Goal: Information Seeking & Learning: Learn about a topic

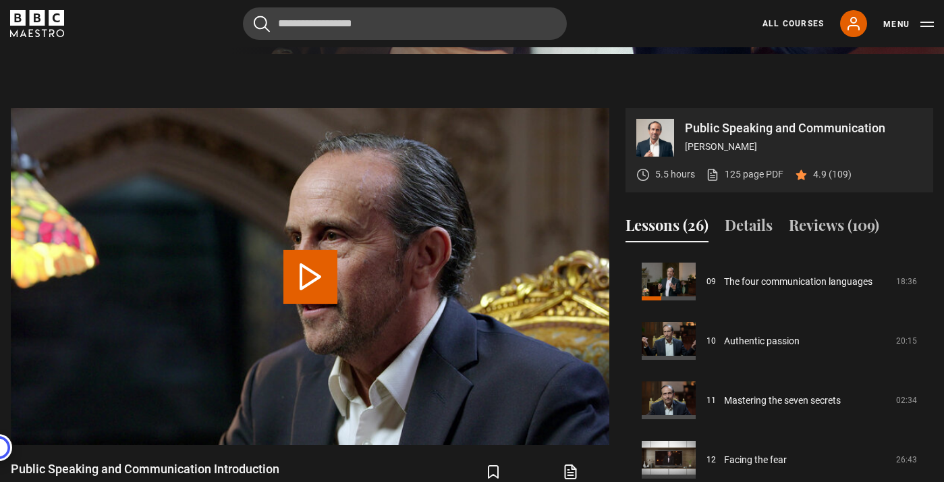
scroll to position [538, 0]
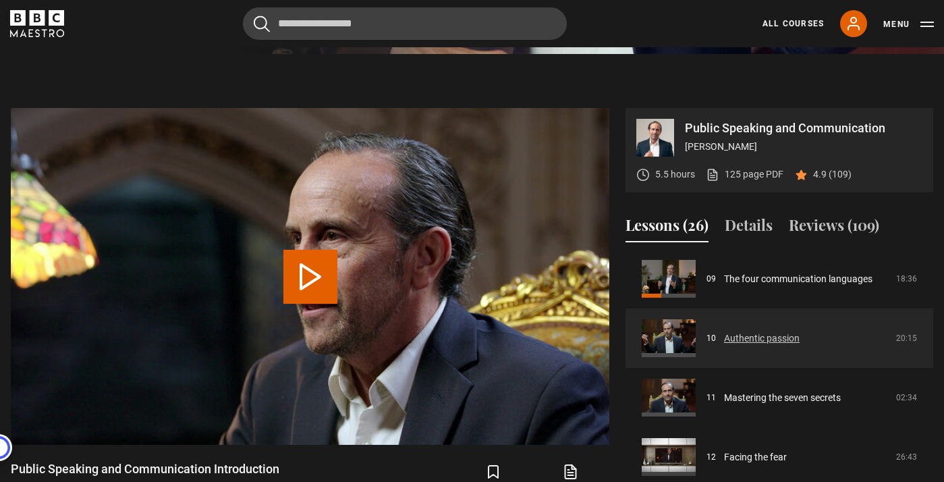
click at [688, 340] on link "Authentic passion" at bounding box center [762, 338] width 76 height 14
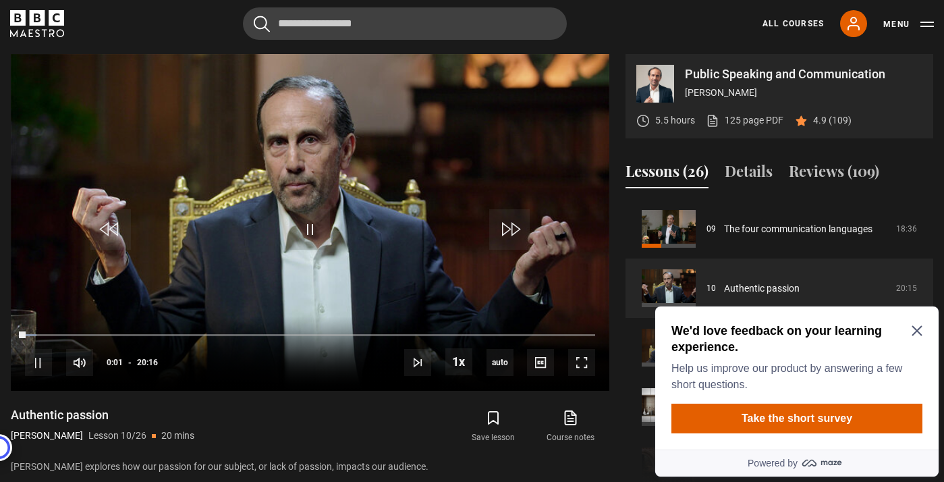
click at [922, 335] on icon "Close Maze Prompt" at bounding box center [917, 330] width 11 height 11
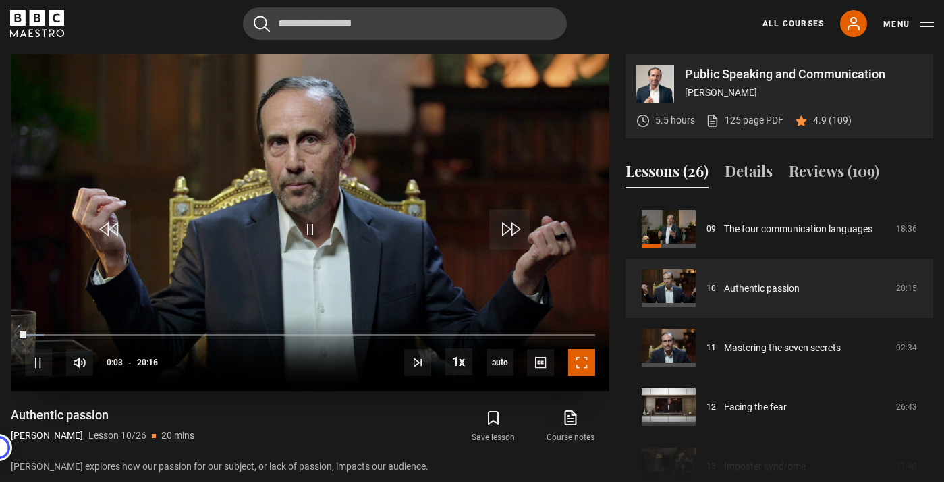
click at [579, 357] on span "Video Player" at bounding box center [581, 362] width 27 height 27
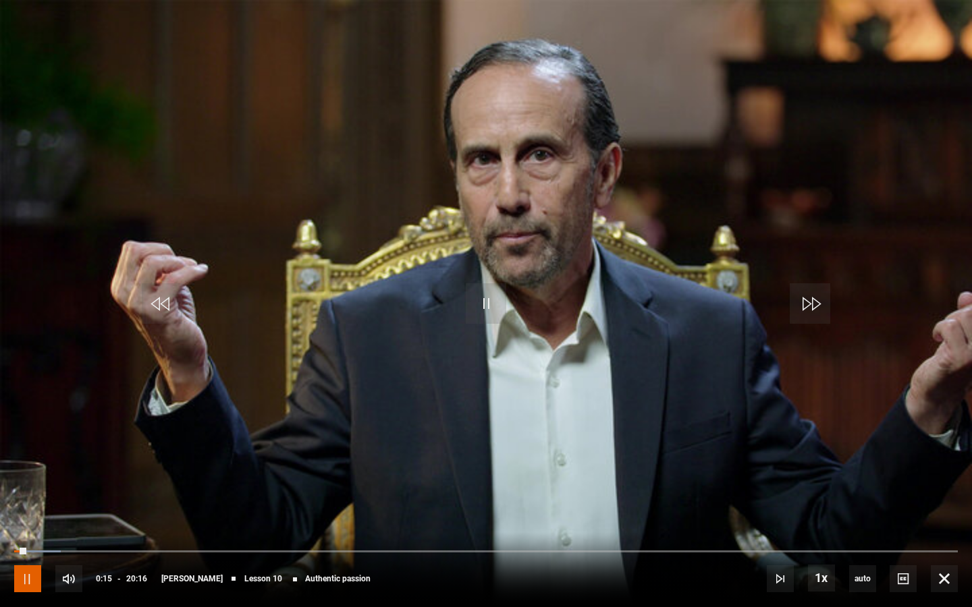
click at [35, 481] on span "Video Player" at bounding box center [27, 578] width 27 height 27
click at [492, 296] on span "Video Player" at bounding box center [486, 303] width 40 height 40
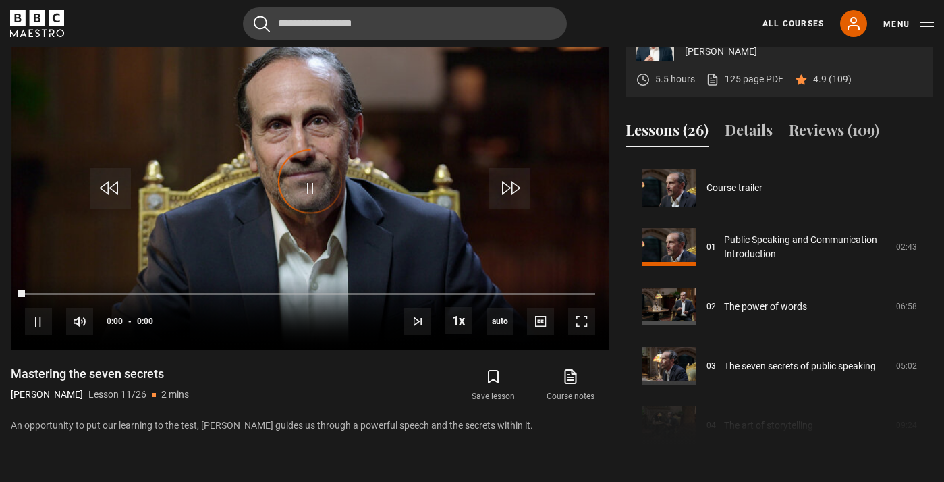
scroll to position [594, 0]
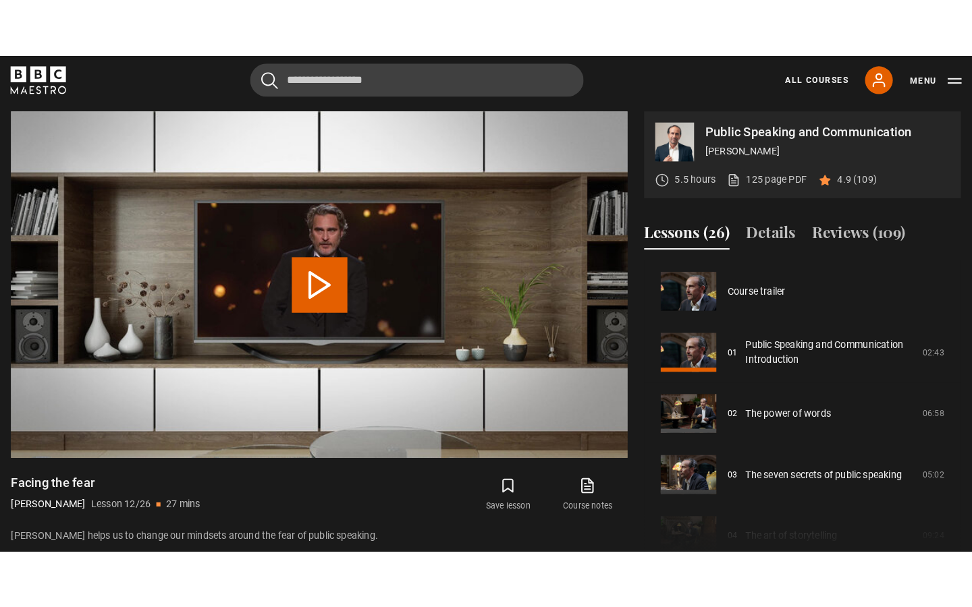
scroll to position [653, 0]
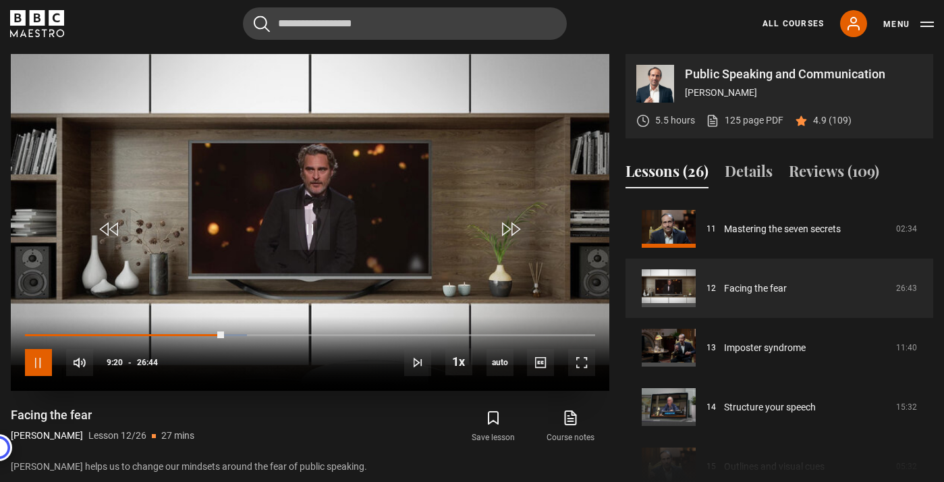
click at [40, 368] on span "Video Player" at bounding box center [38, 362] width 27 height 27
click at [318, 229] on span "Video Player" at bounding box center [309, 229] width 40 height 40
click at [586, 360] on span "Video Player" at bounding box center [581, 362] width 27 height 27
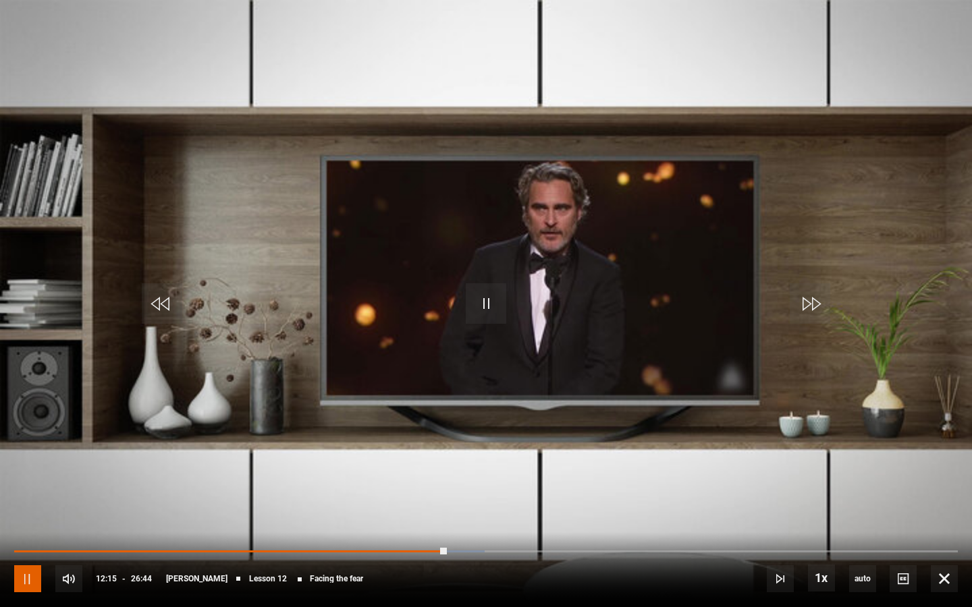
click at [22, 481] on span "Video Player" at bounding box center [27, 578] width 27 height 27
click at [484, 318] on span "Video Player" at bounding box center [486, 303] width 40 height 40
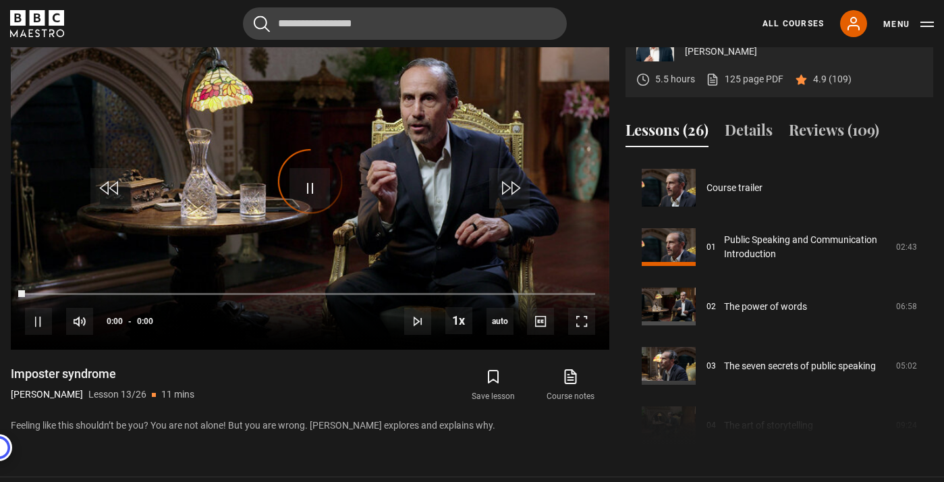
scroll to position [713, 0]
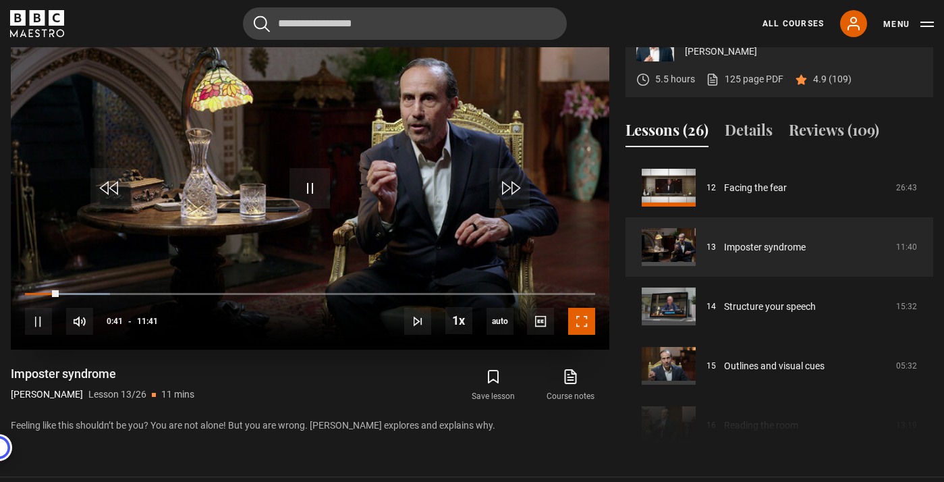
click at [585, 318] on span "Video Player" at bounding box center [581, 321] width 27 height 27
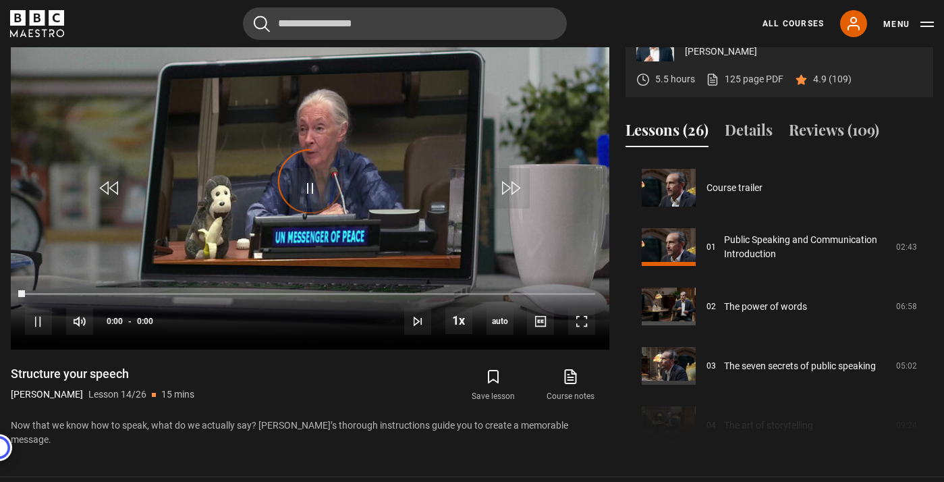
scroll to position [772, 0]
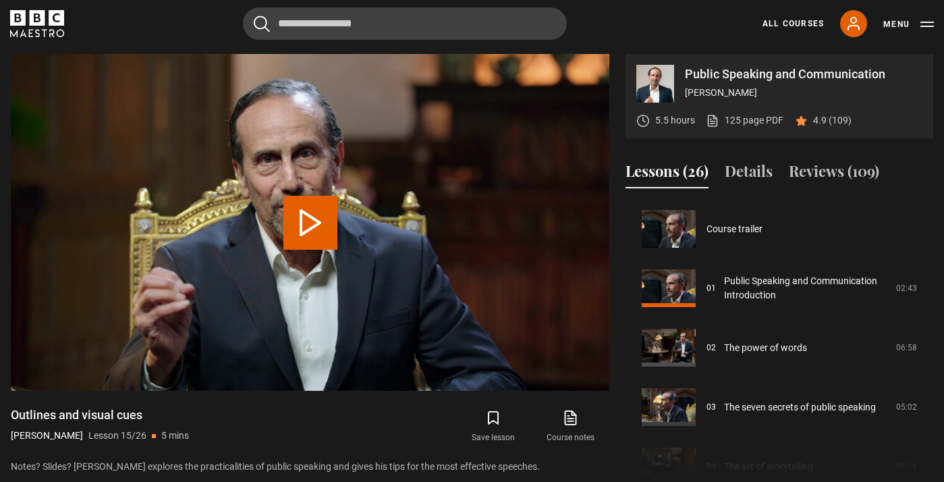
scroll to position [831, 0]
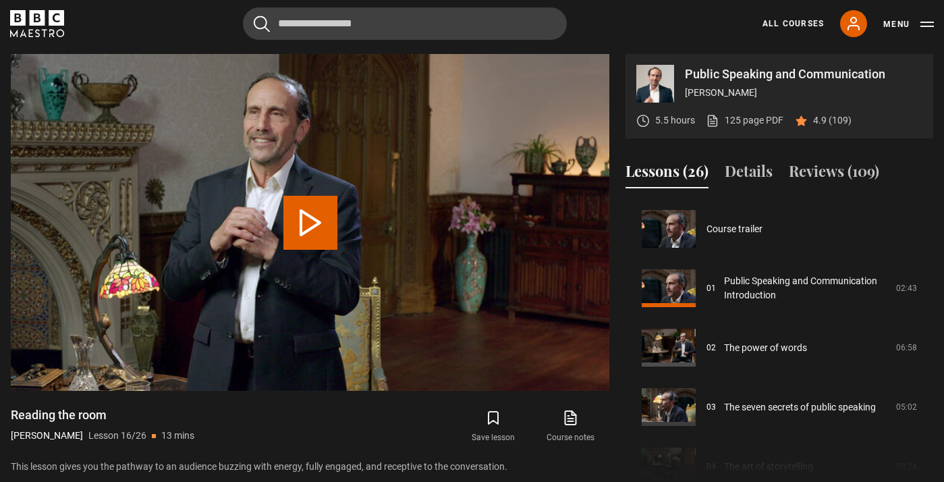
scroll to position [891, 0]
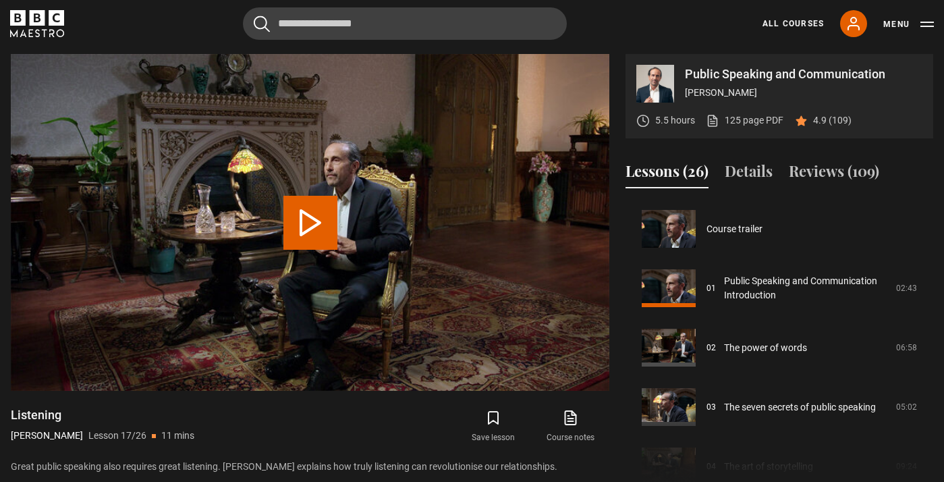
scroll to position [950, 0]
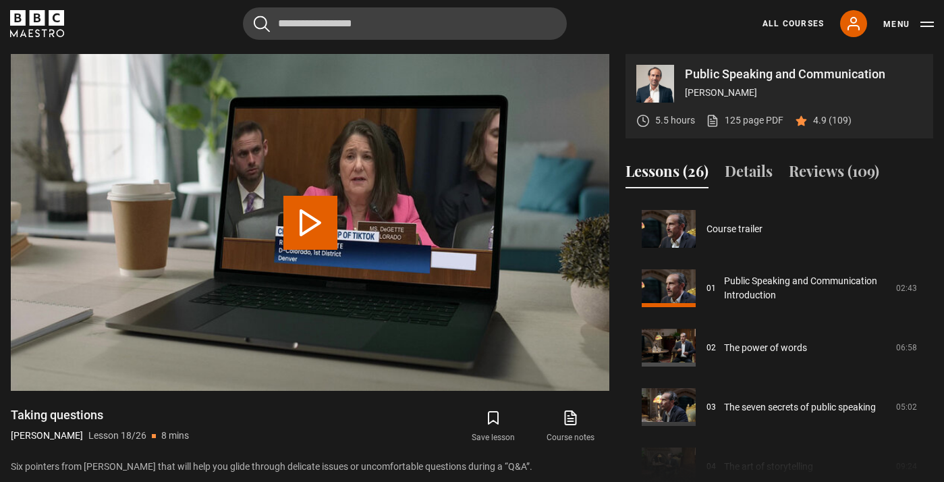
scroll to position [1009, 0]
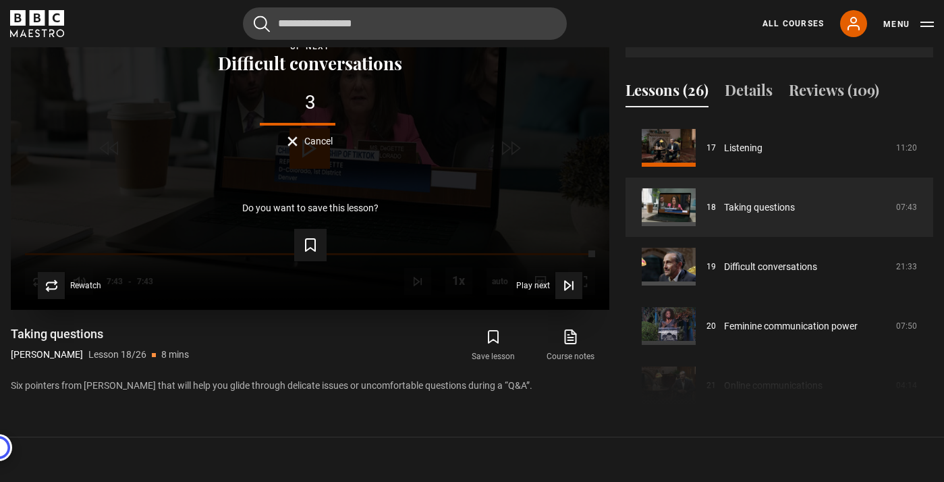
scroll to position [667, 0]
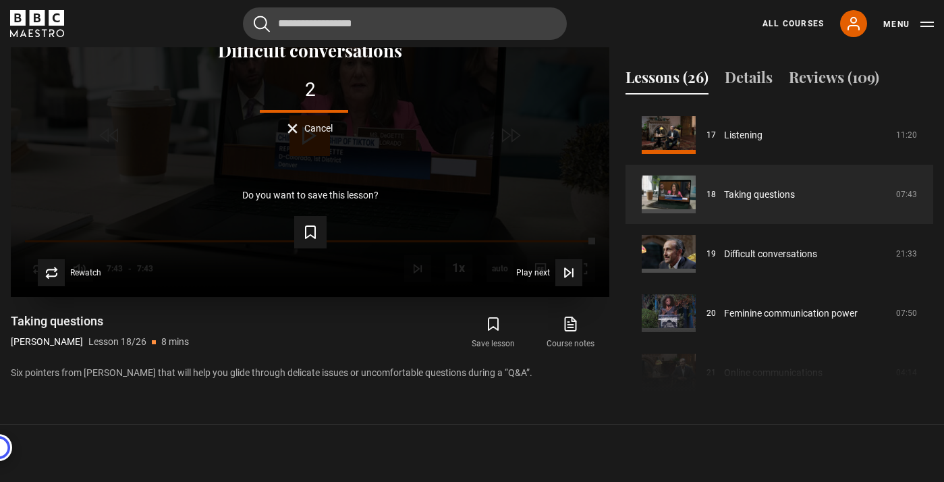
click at [432, 154] on div "Lesson Completed Up next Difficult conversations 2 Cancel Do you want to save t…" at bounding box center [310, 128] width 598 height 337
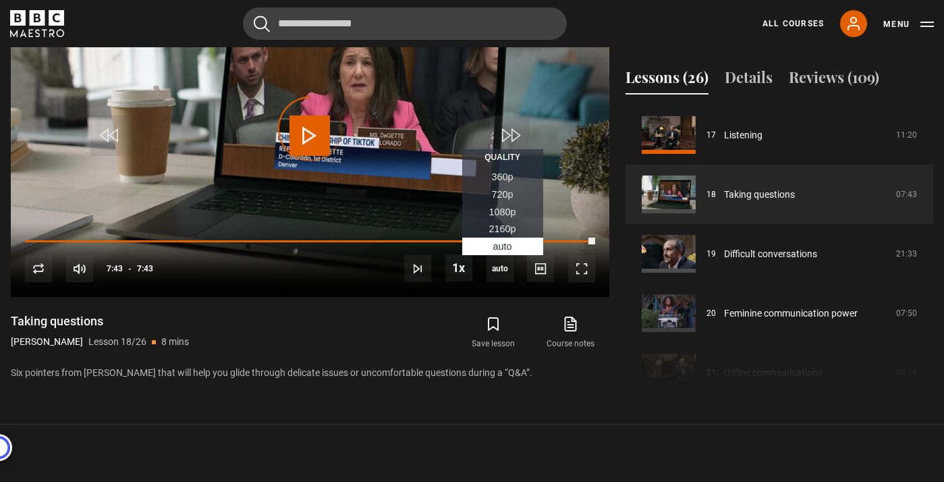
scroll to position [560, 0]
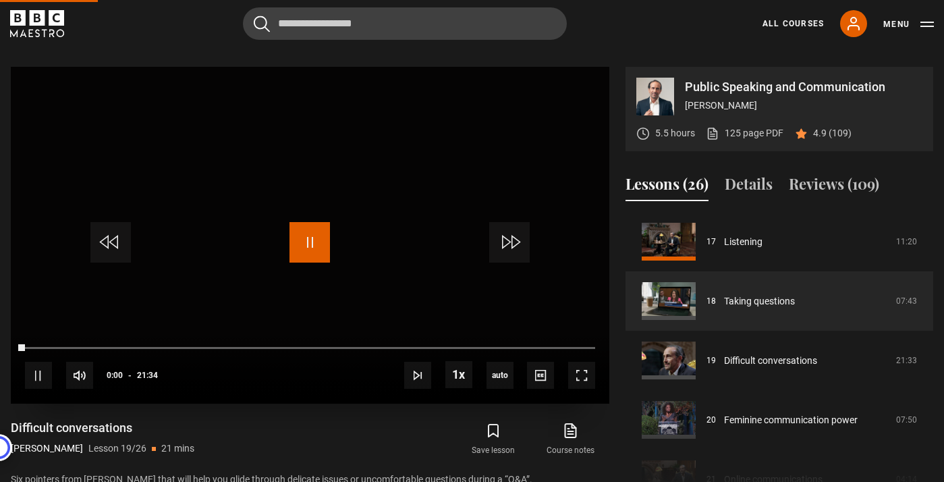
click at [312, 244] on span "Video Player" at bounding box center [309, 242] width 40 height 40
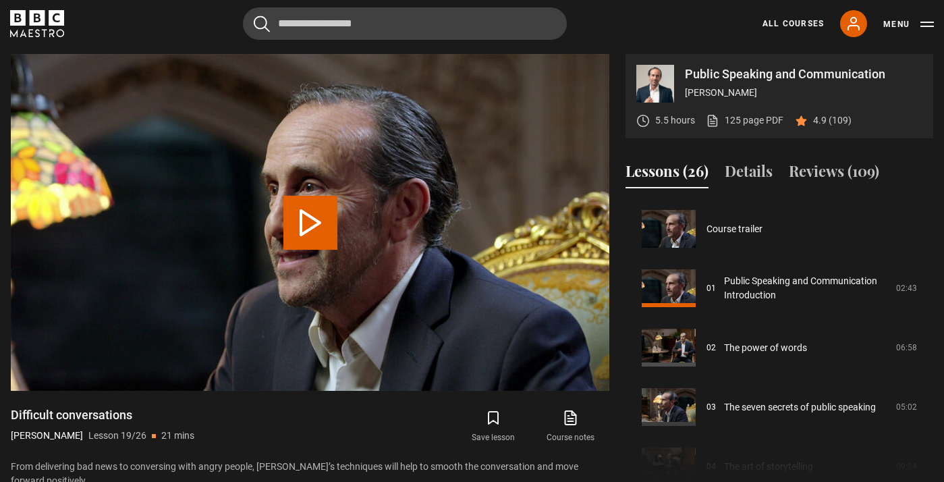
scroll to position [1069, 0]
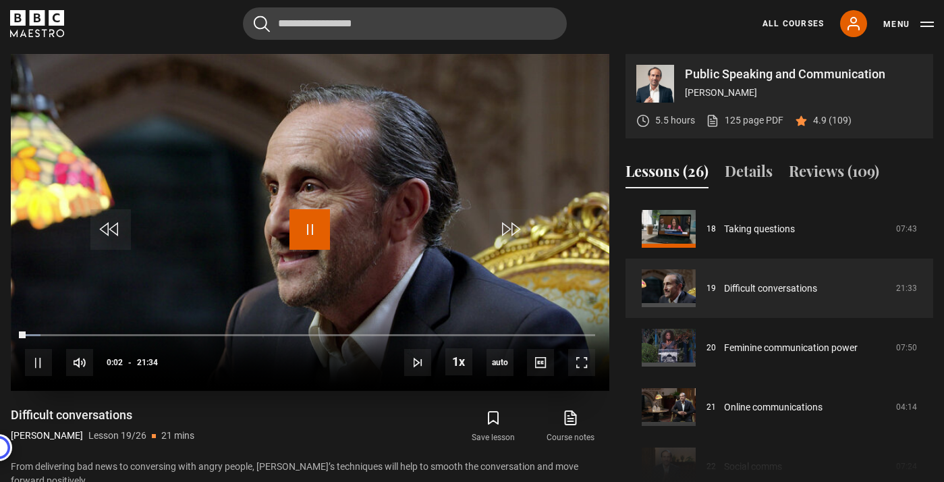
click at [310, 227] on span "Video Player" at bounding box center [309, 229] width 40 height 40
